Goal: Information Seeking & Learning: Learn about a topic

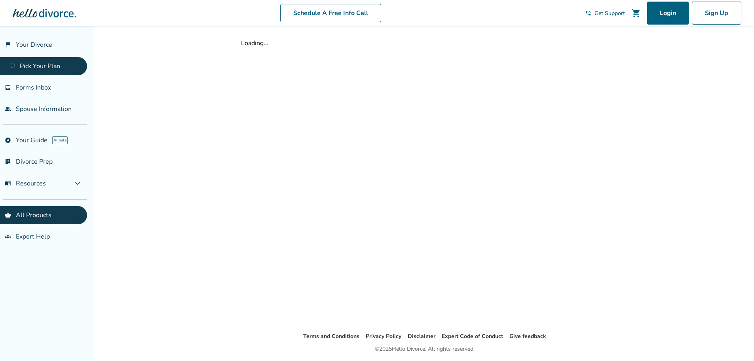
click at [40, 17] on div at bounding box center [44, 13] width 63 height 16
click at [33, 42] on link "flag_2 Your Divorce" at bounding box center [43, 45] width 87 height 18
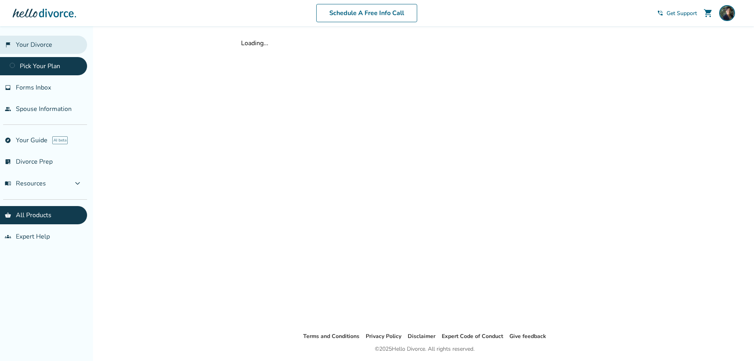
click at [42, 41] on link "flag_2 Your Divorce" at bounding box center [43, 45] width 87 height 18
